Goal: Find specific page/section: Find specific page/section

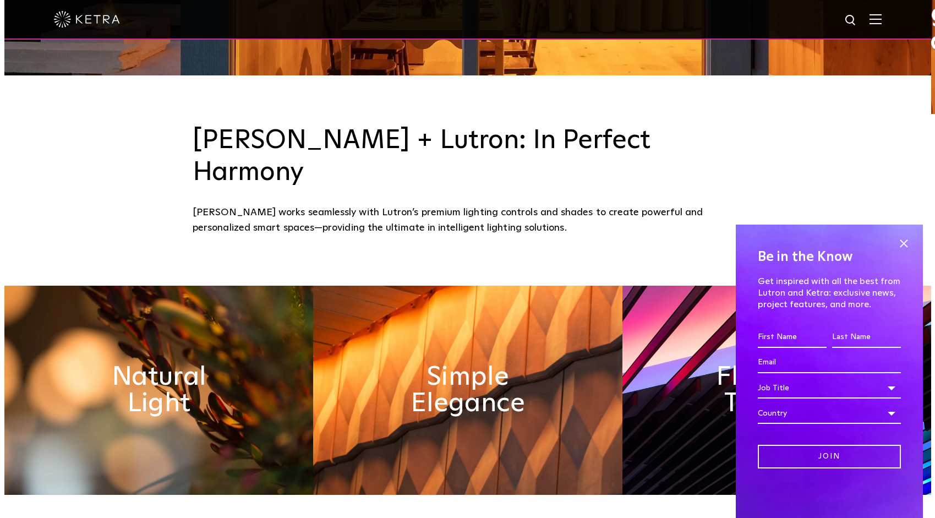
scroll to position [440, 0]
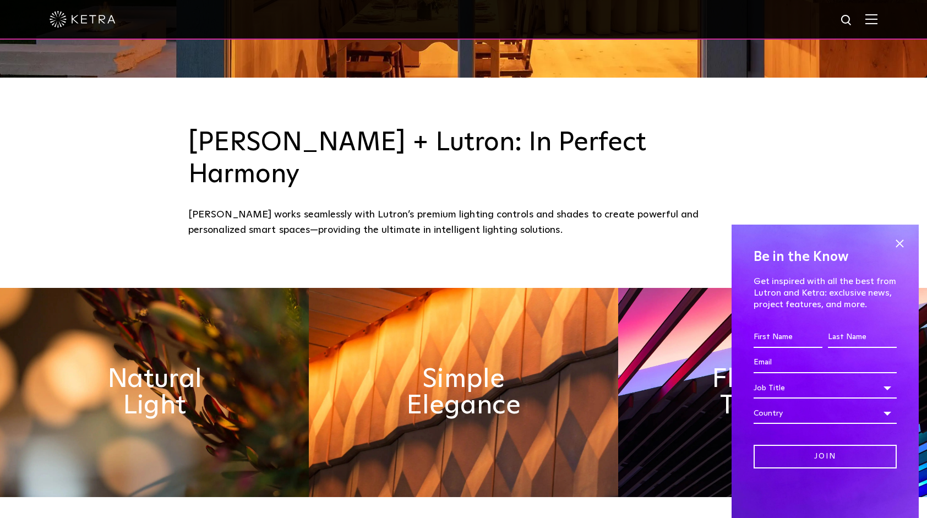
click at [878, 18] on img at bounding box center [871, 19] width 12 height 10
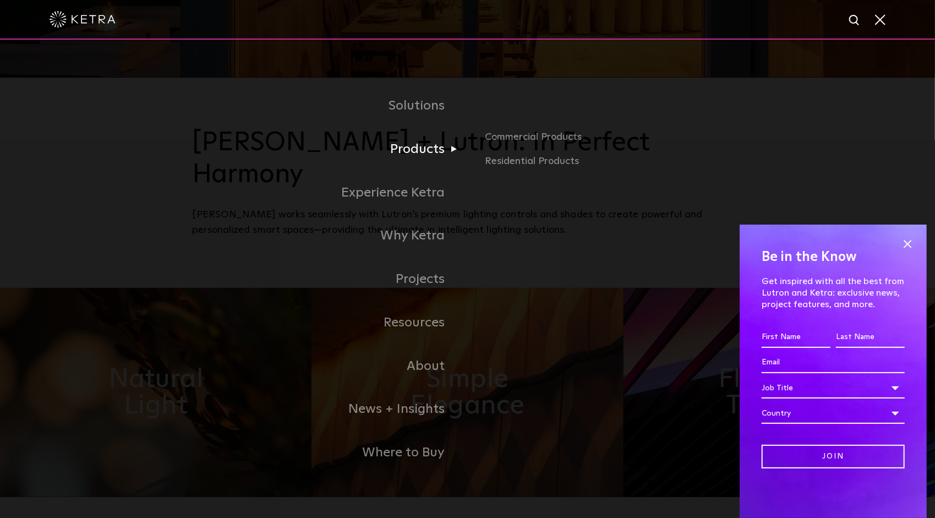
click at [396, 152] on link "Products" at bounding box center [330, 149] width 275 height 43
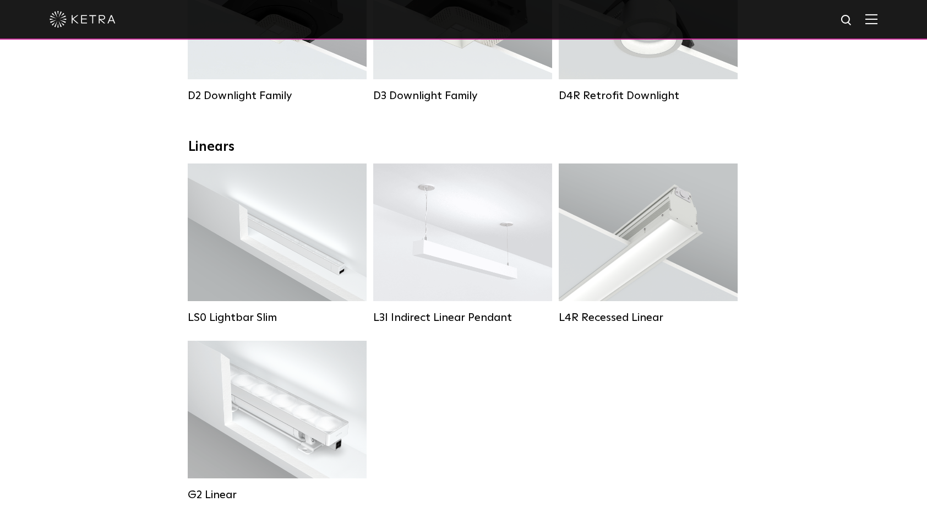
scroll to position [330, 0]
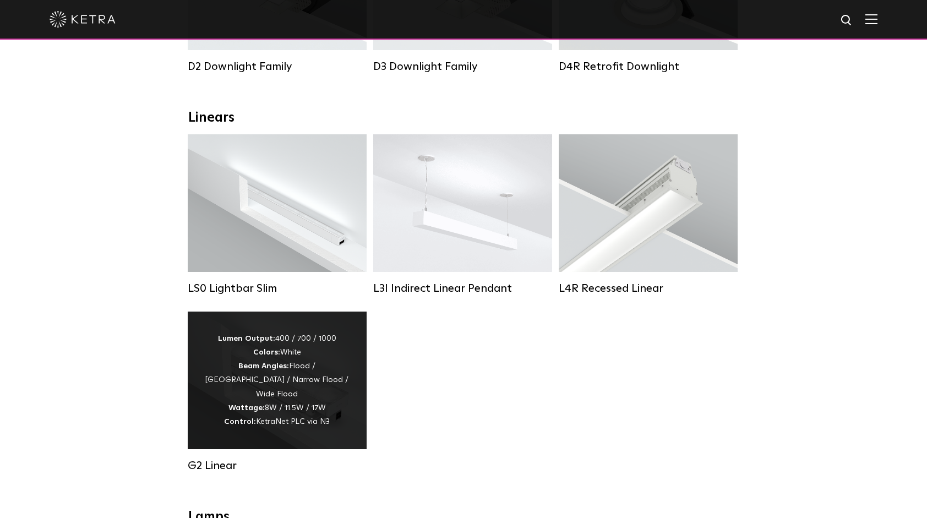
click at [292, 391] on div "Lumen Output: 400 / 700 / 1000 Colors: White Beam Angles: Flood / Graze / Narro…" at bounding box center [277, 380] width 146 height 97
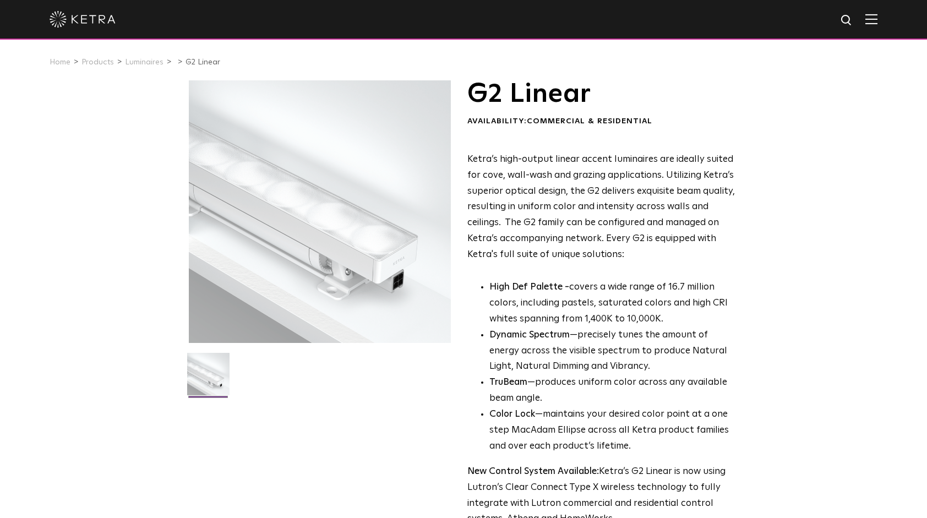
drag, startPoint x: 364, startPoint y: 224, endPoint x: 287, endPoint y: 225, distance: 77.1
click at [287, 217] on div at bounding box center [319, 211] width 263 height 263
click at [292, 236] on div at bounding box center [319, 211] width 263 height 263
click at [206, 368] on img at bounding box center [208, 378] width 42 height 51
